Goal: Find specific page/section: Find specific page/section

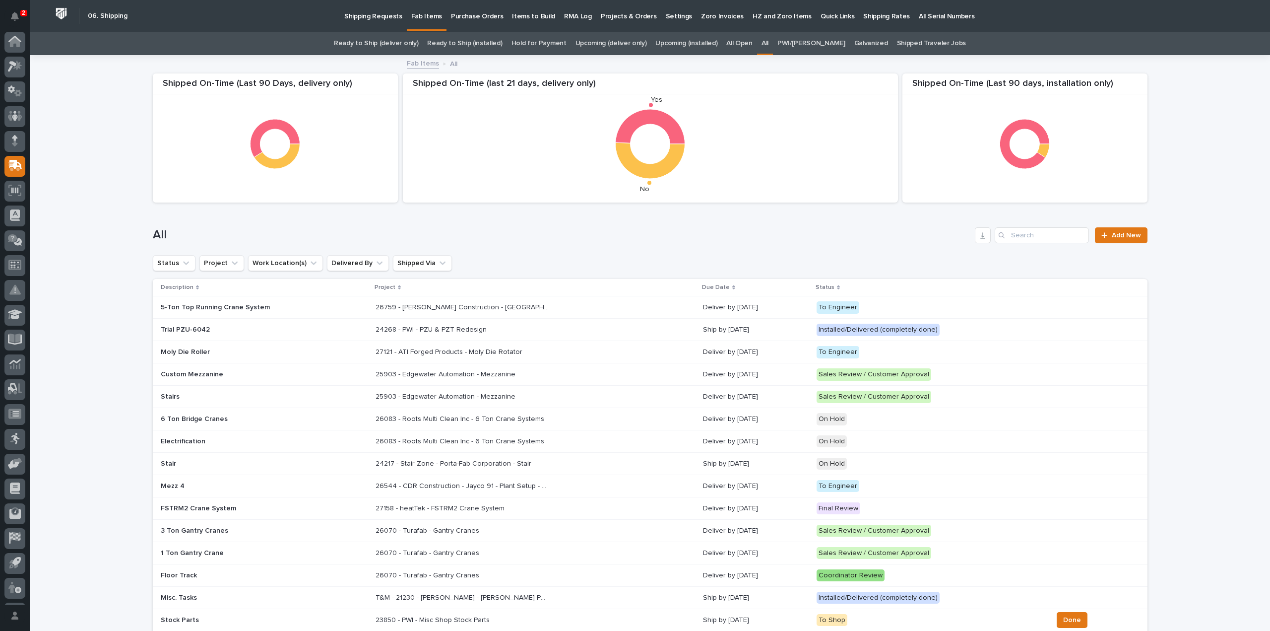
scroll to position [22, 0]
click at [1027, 231] on input "Search" at bounding box center [1042, 235] width 94 height 16
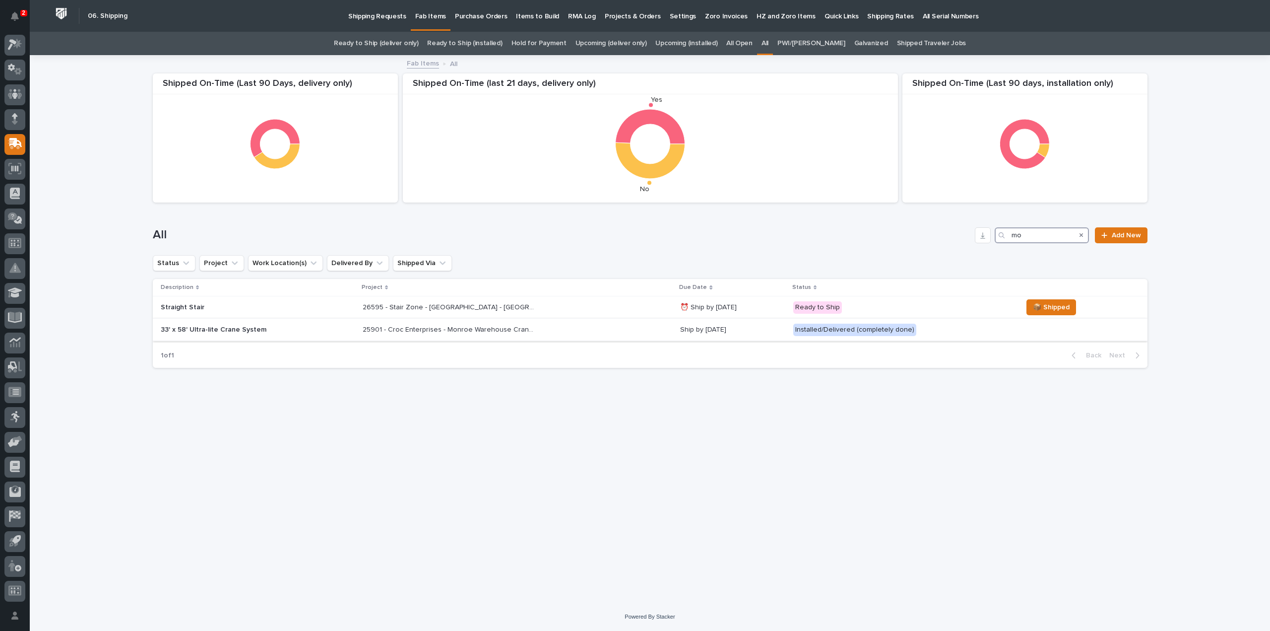
type input "m"
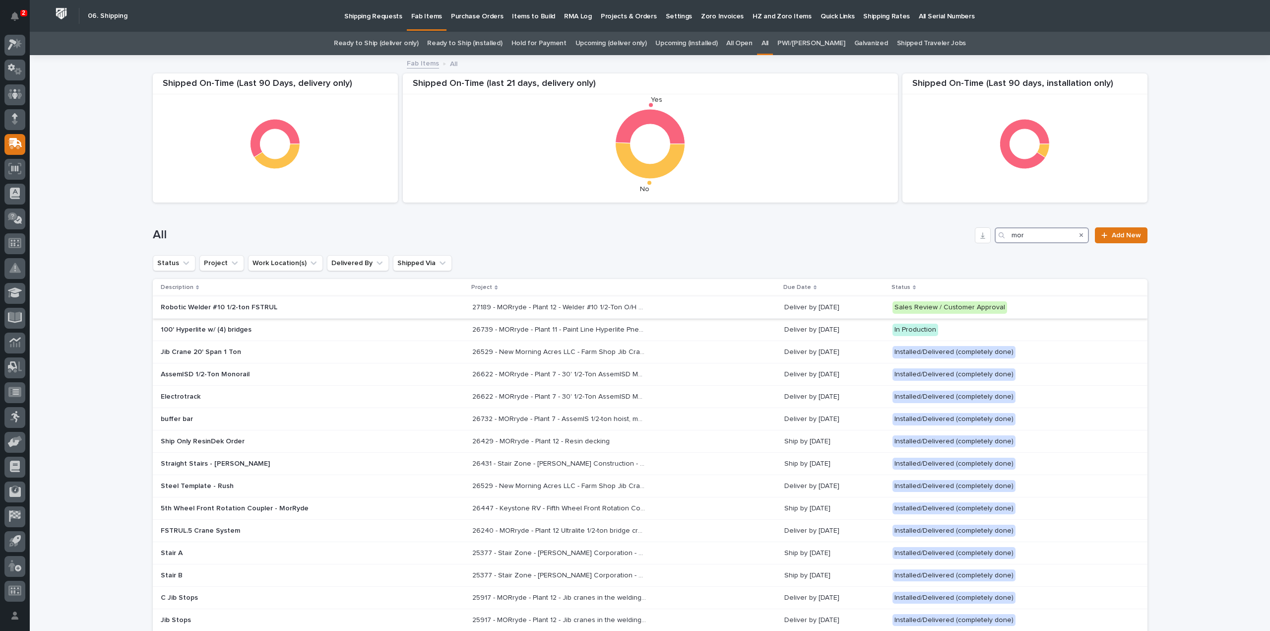
type input "mor"
click at [494, 305] on p "27189 - MORryde - Plant 12 - Welder #10 1/2-Ton O/H Crane System" at bounding box center [560, 306] width 176 height 10
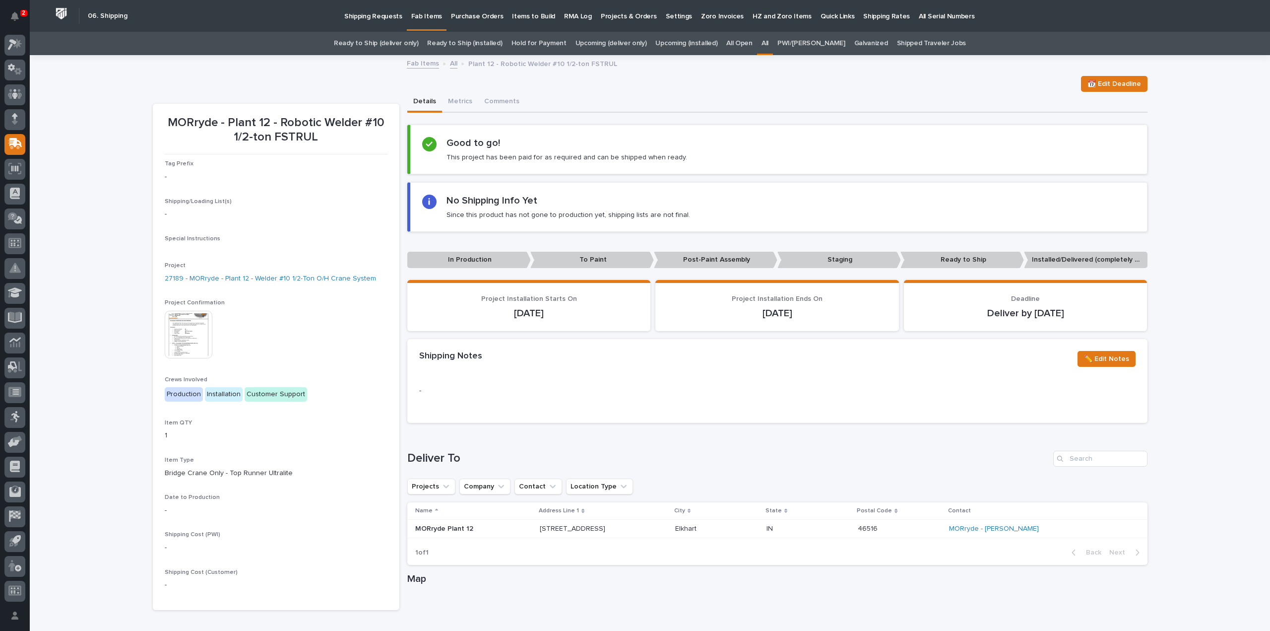
scroll to position [234, 0]
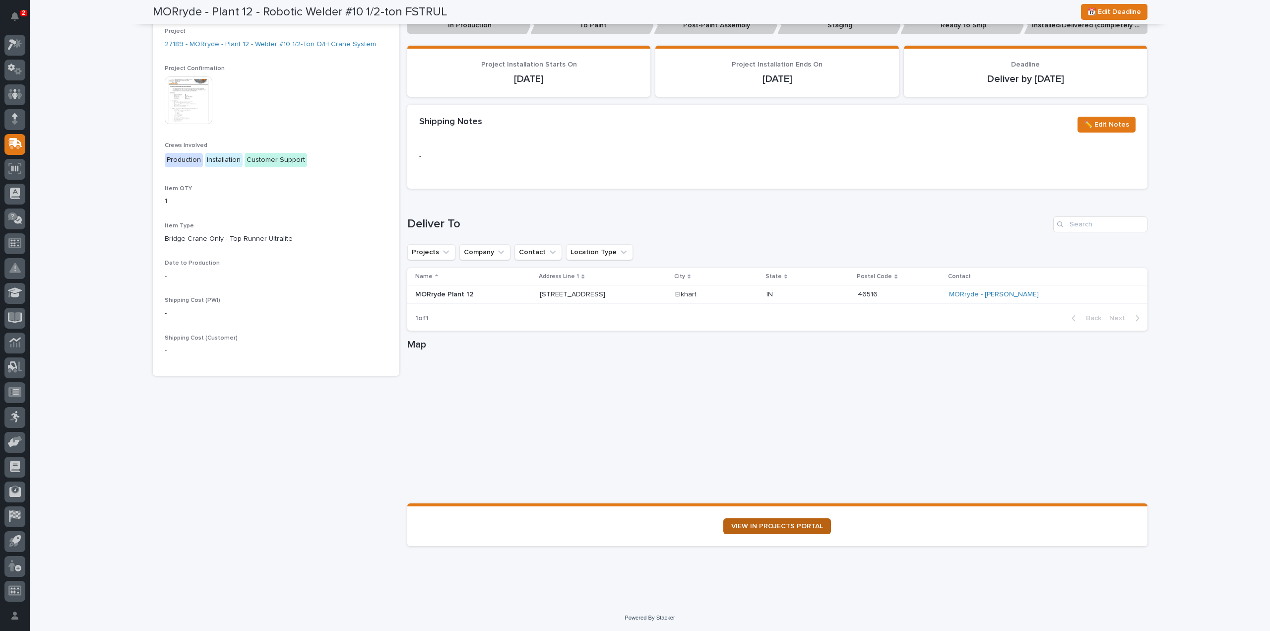
click at [804, 527] on span "VIEW IN PROJECTS PORTAL" at bounding box center [777, 525] width 92 height 7
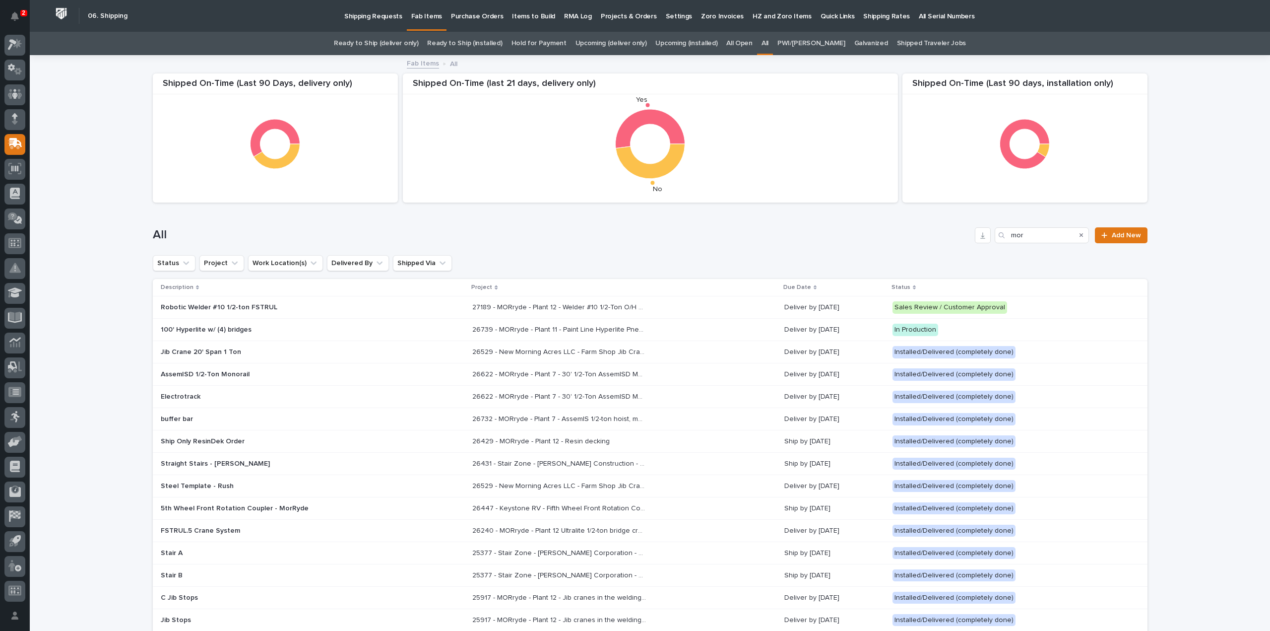
click at [472, 329] on p "26739 - MORryde - Plant 11 - Paint Line Hyperlite Pneumatic Crane" at bounding box center [560, 328] width 176 height 10
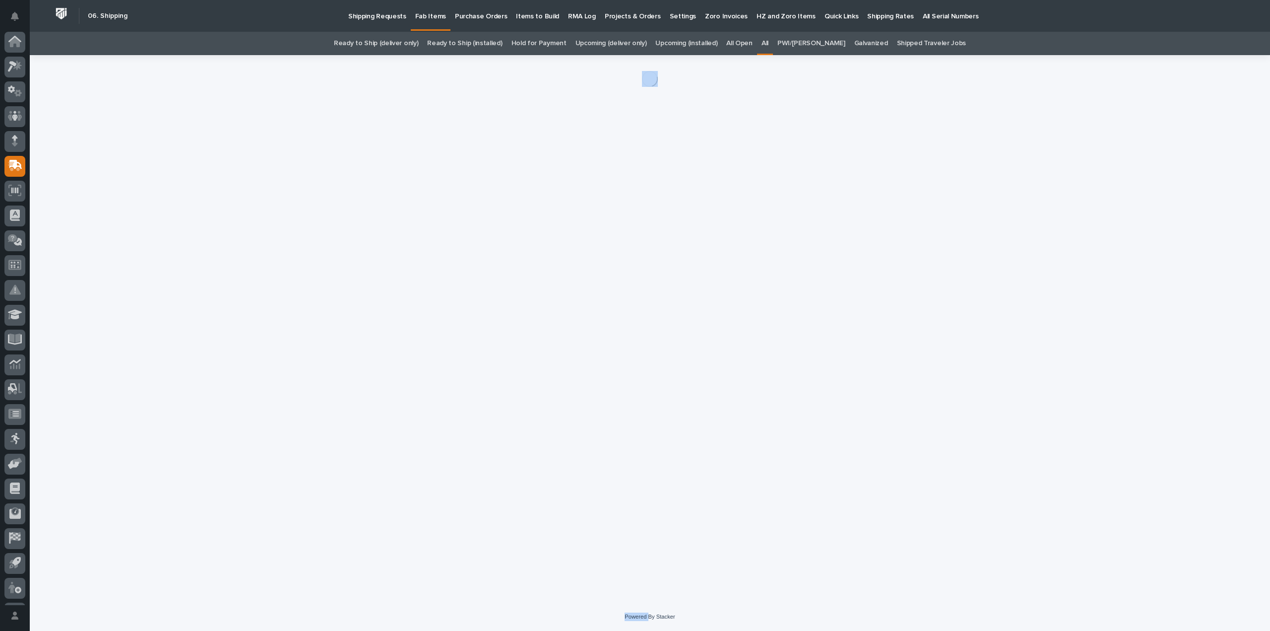
scroll to position [22, 0]
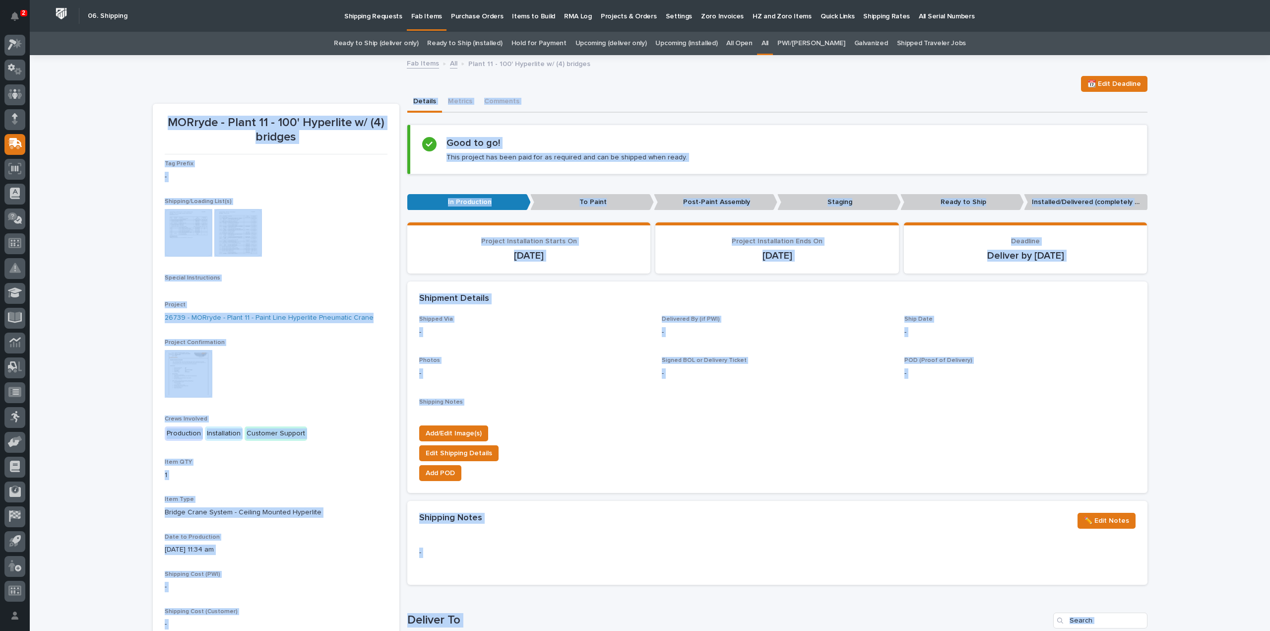
click at [312, 258] on div "Shipping/Loading List(s) This file cannot be opened Download File" at bounding box center [276, 232] width 223 height 68
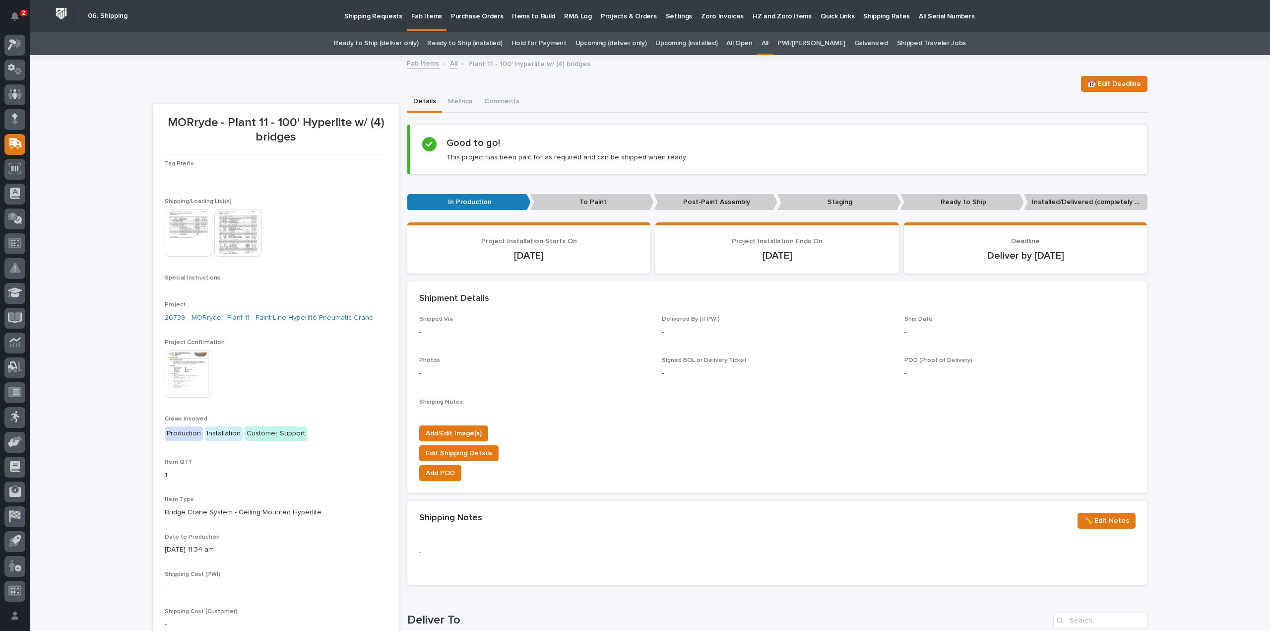
click at [195, 239] on img at bounding box center [189, 233] width 48 height 48
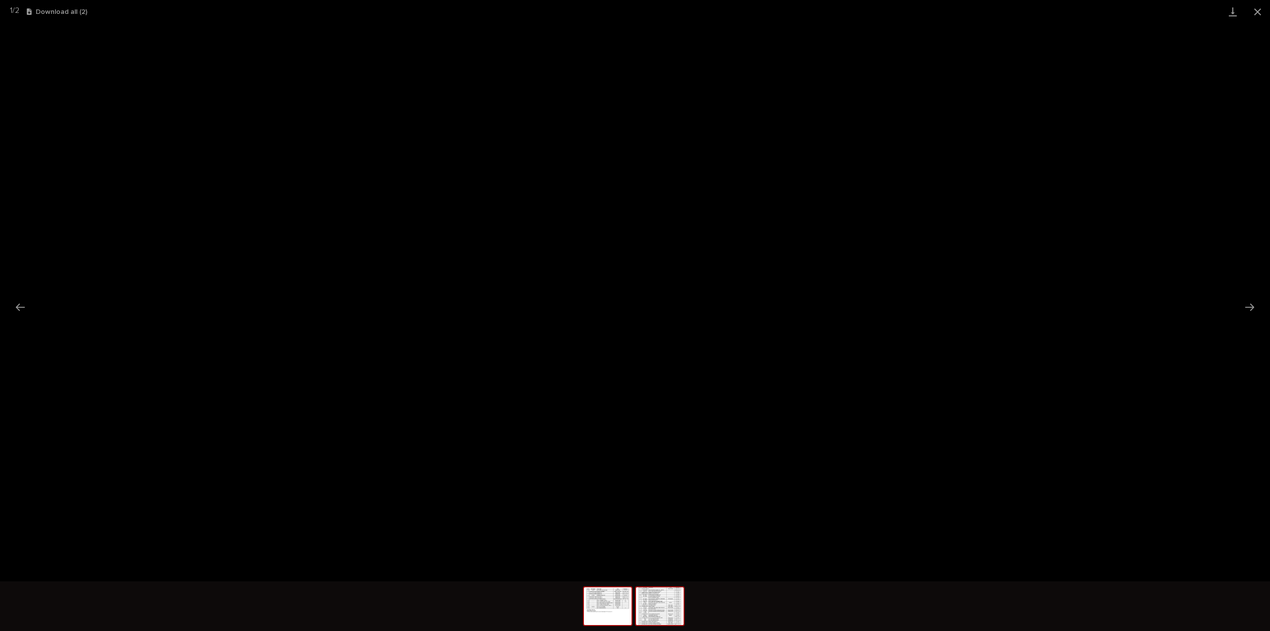
click at [671, 610] on img at bounding box center [660, 606] width 48 height 38
click at [1261, 9] on button "Close gallery" at bounding box center [1257, 11] width 25 height 23
